Goal: Complete application form

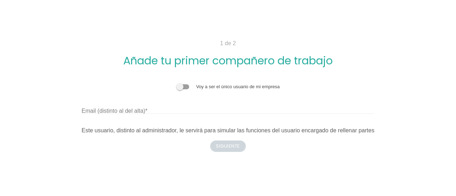
click at [155, 92] on div "Voy a ser el único usuario de mi empresa Email (distinto al del alta) Este usua…" at bounding box center [228, 109] width 293 height 52
click at [174, 83] on form "Voy a ser el único usuario de mi empresa Email (distinto al del alta) Este usua…" at bounding box center [228, 106] width 293 height 57
click at [181, 86] on span at bounding box center [182, 86] width 13 height 5
click at [176, 83] on input "checkbox" at bounding box center [176, 83] width 0 height 0
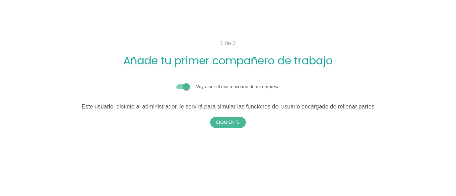
click at [184, 84] on span at bounding box center [182, 86] width 13 height 5
click at [176, 83] on input "checkbox" at bounding box center [176, 83] width 0 height 0
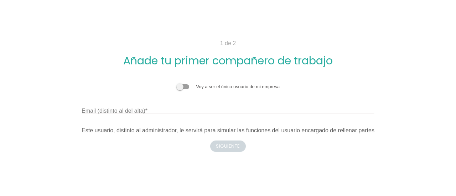
click at [184, 84] on span at bounding box center [182, 86] width 13 height 5
click at [176, 83] on input "checkbox" at bounding box center [176, 83] width 0 height 0
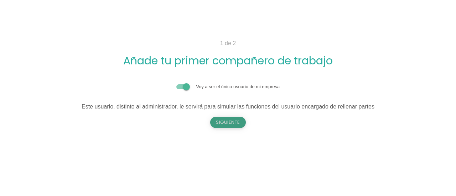
click at [227, 120] on button "Siguiente" at bounding box center [228, 122] width 36 height 11
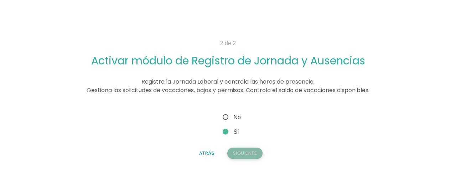
click at [238, 153] on button "Siguiente" at bounding box center [245, 153] width 36 height 11
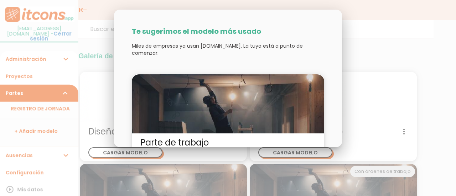
scroll to position [43, 0]
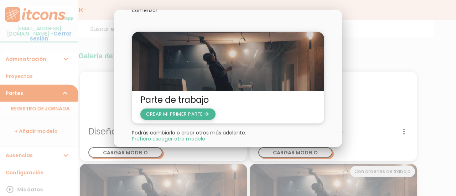
click at [207, 109] on icon "arrow_forward" at bounding box center [206, 114] width 7 height 11
